Goal: Task Accomplishment & Management: Manage account settings

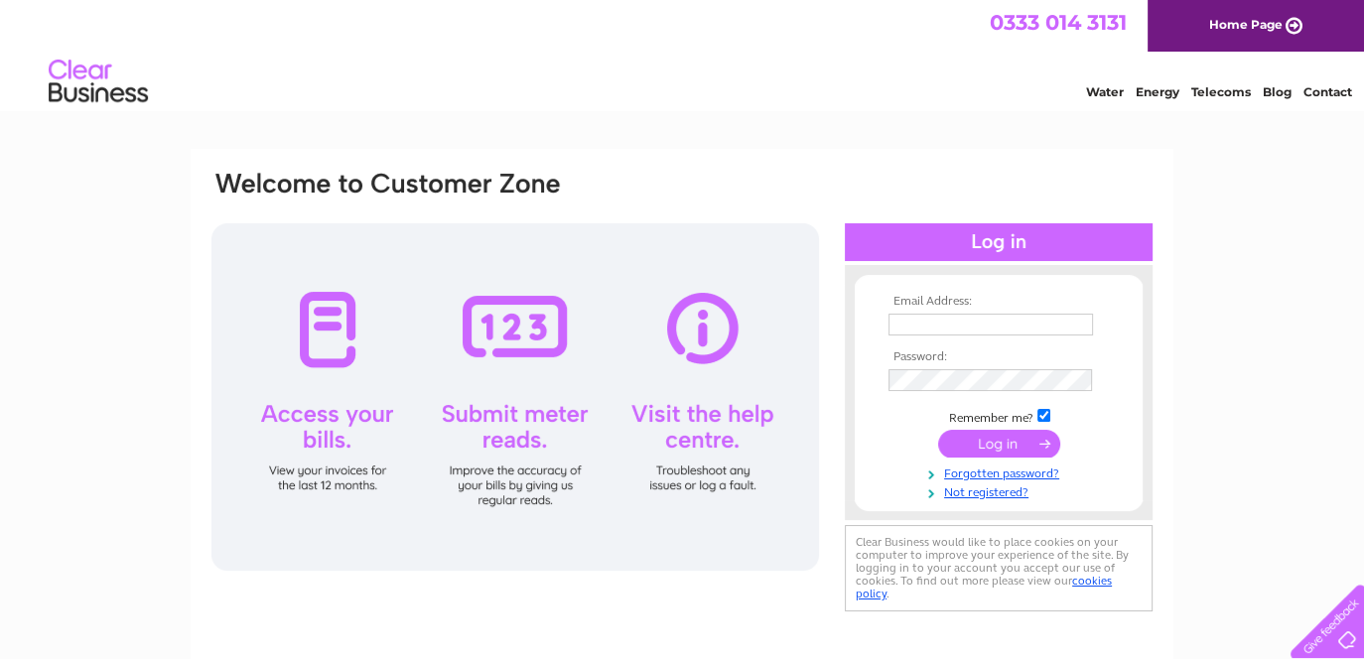
type input "[EMAIL_ADDRESS][DOMAIN_NAME]"
click at [1001, 447] on input "submit" at bounding box center [999, 444] width 122 height 28
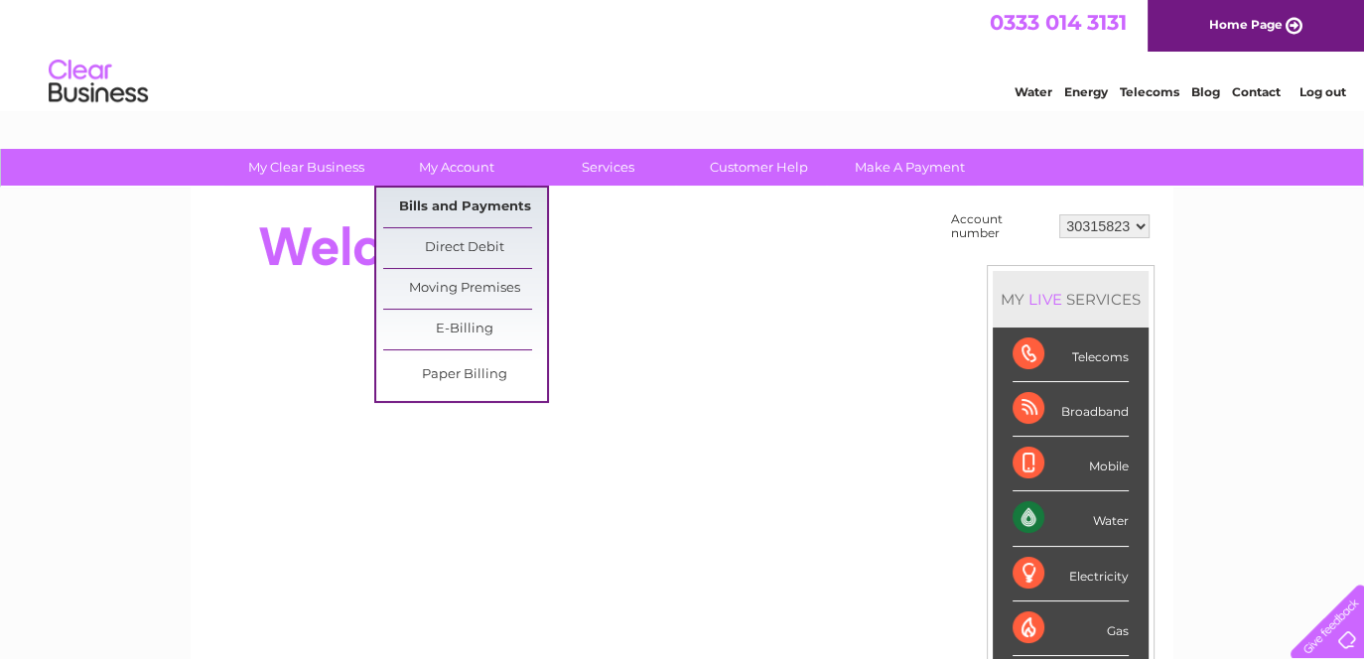
click at [474, 194] on link "Bills and Payments" at bounding box center [465, 208] width 164 height 40
click at [467, 210] on link "Bills and Payments" at bounding box center [465, 208] width 164 height 40
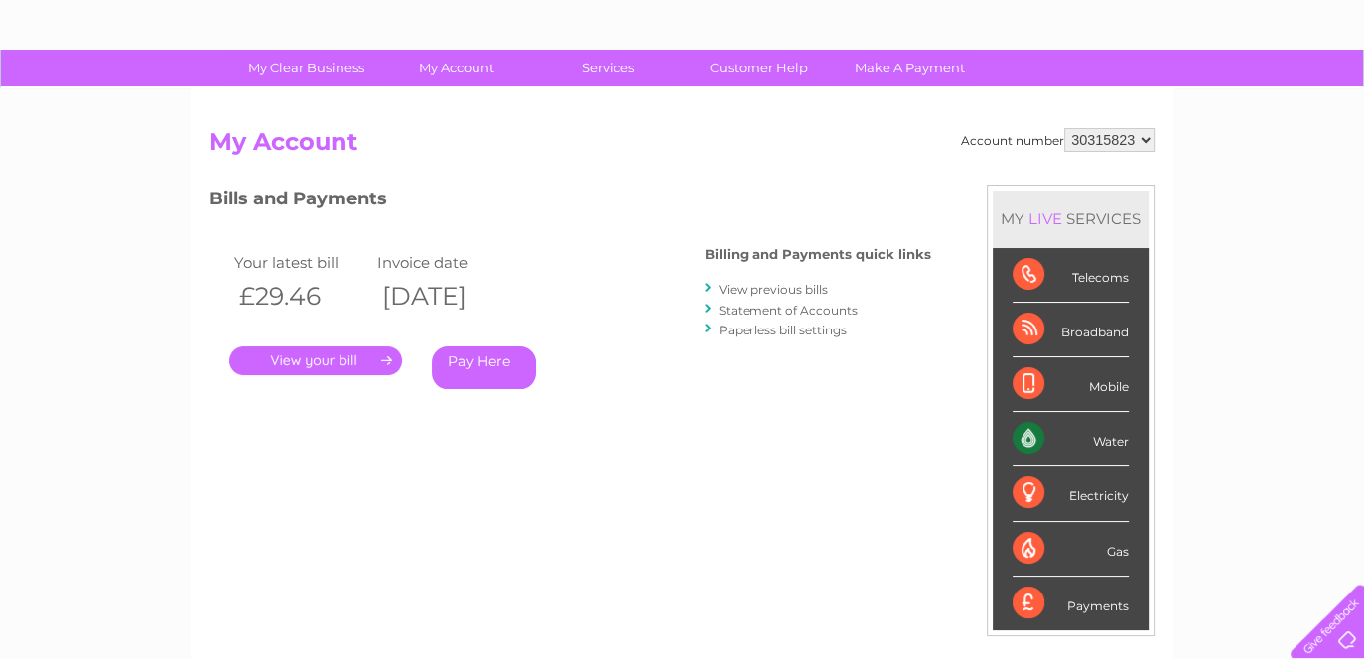
click at [329, 349] on link "." at bounding box center [315, 360] width 173 height 29
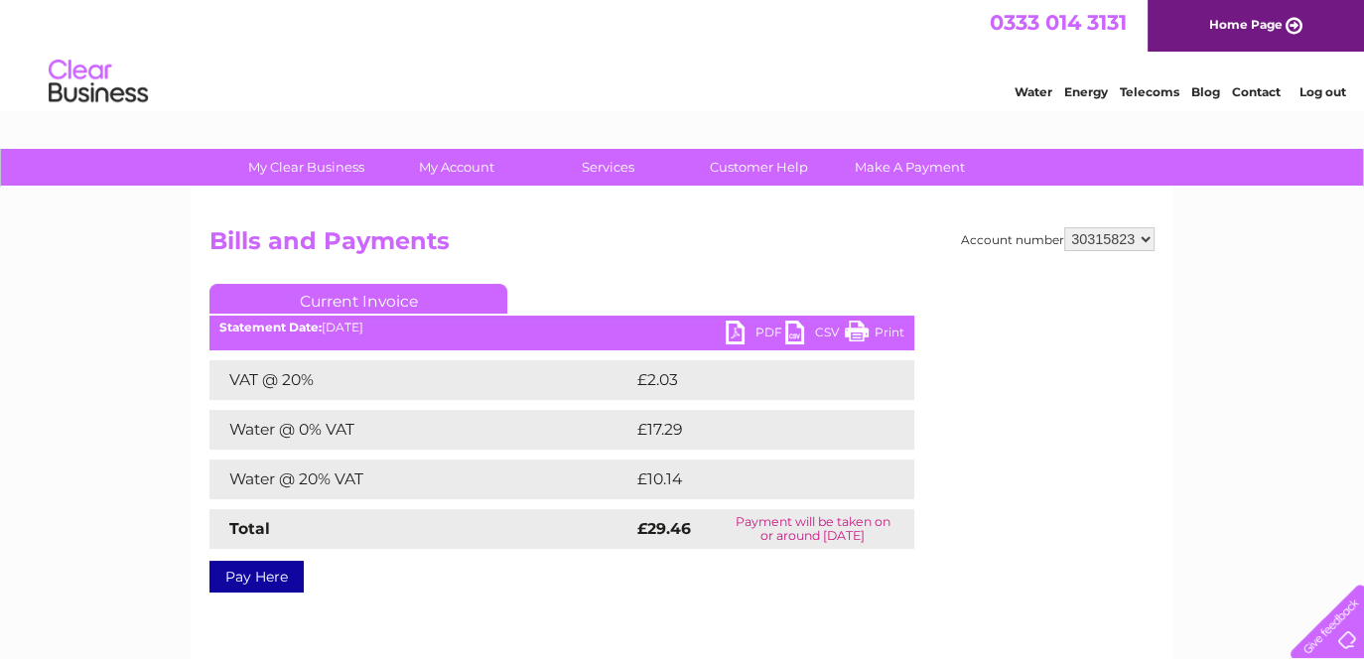
click at [734, 332] on link "PDF" at bounding box center [756, 335] width 60 height 29
